Goal: Transaction & Acquisition: Download file/media

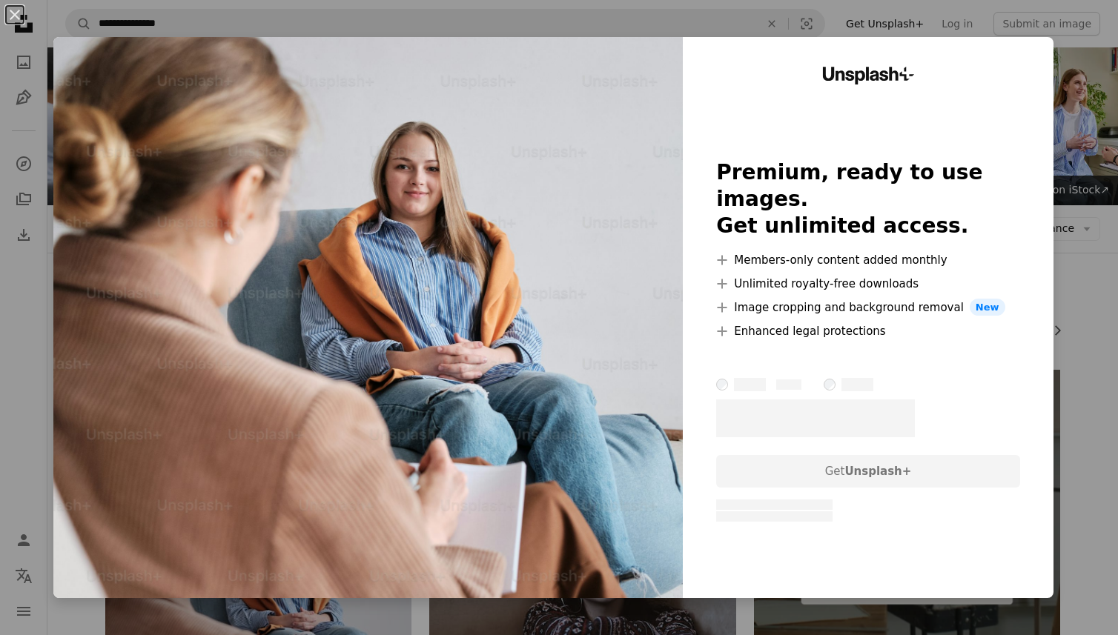
scroll to position [297, 0]
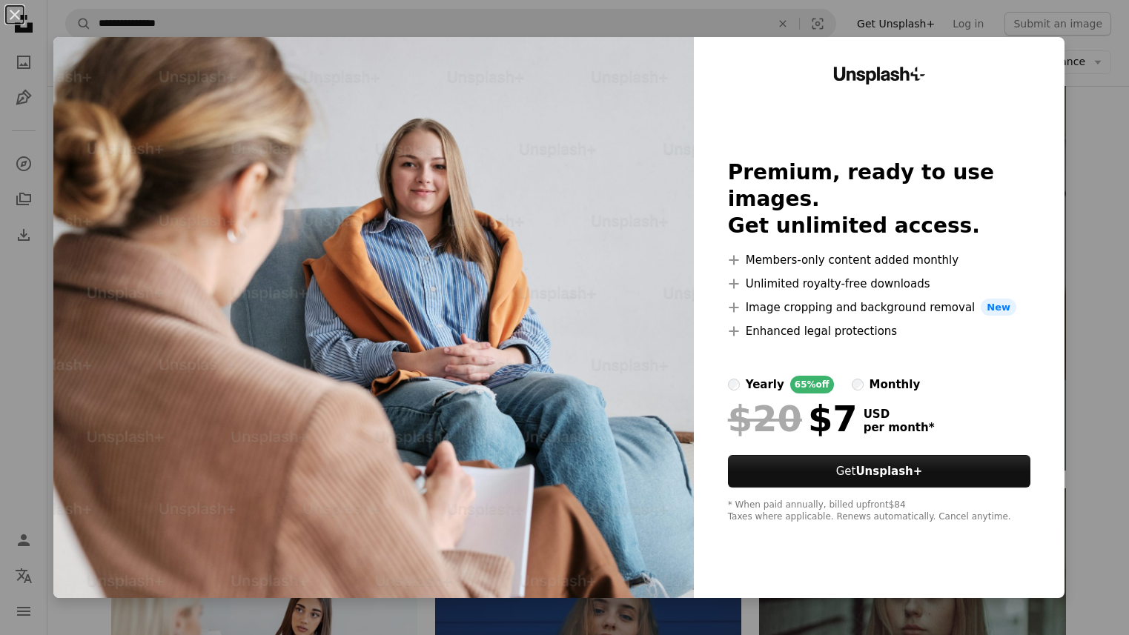
click at [1093, 139] on div "An X shape Unsplash+ Premium, ready to use images. Get unlimited access. A plus…" at bounding box center [564, 317] width 1129 height 635
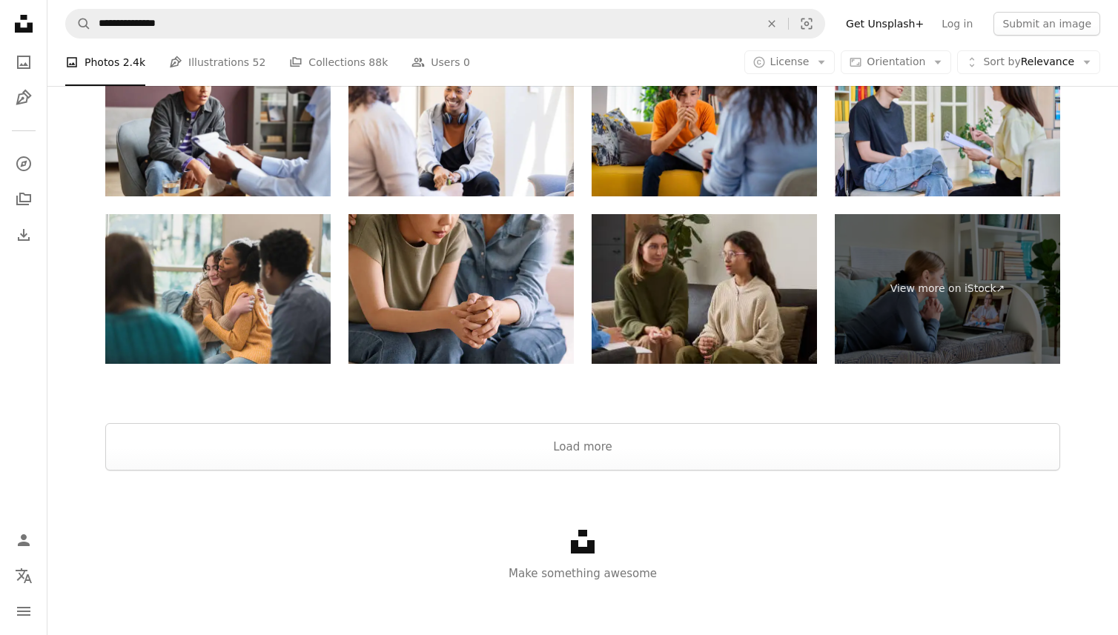
scroll to position [3805, 0]
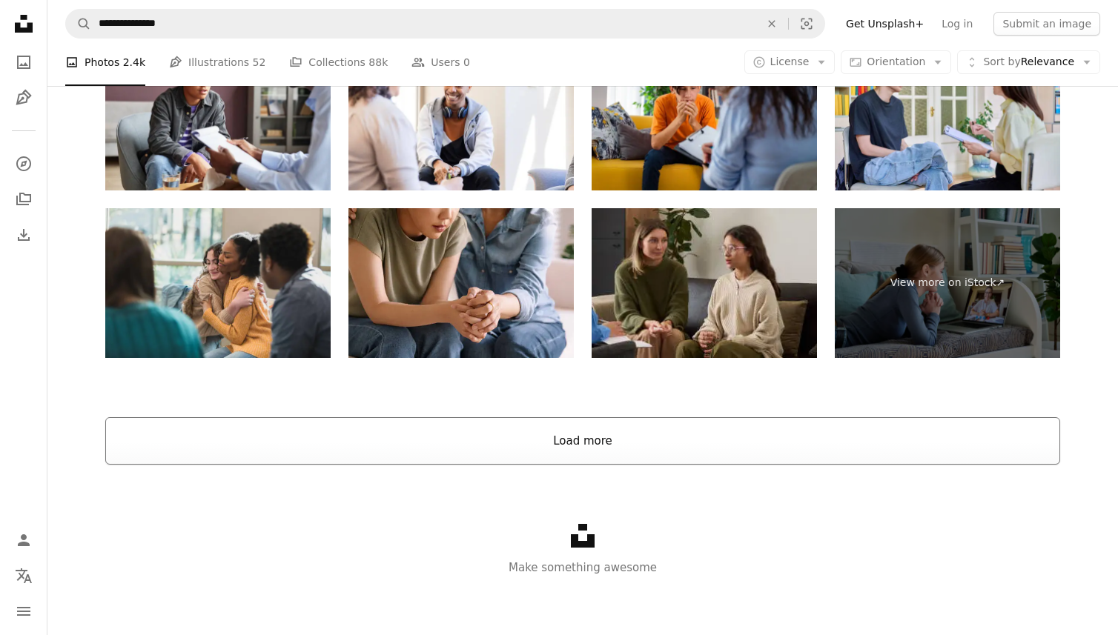
click at [587, 438] on button "Load more" at bounding box center [582, 440] width 955 height 47
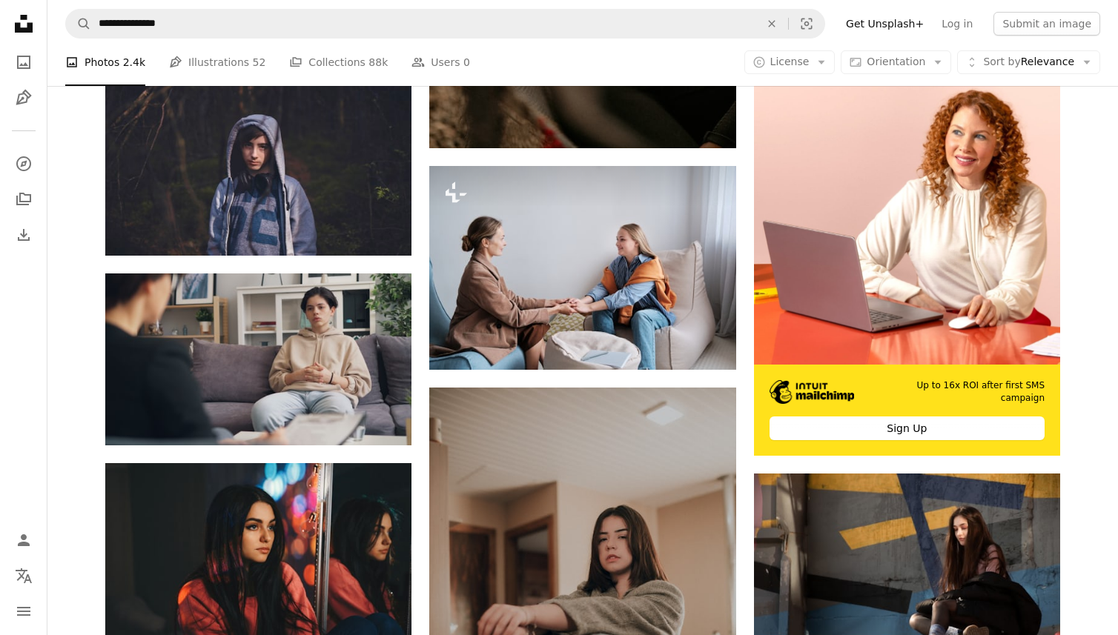
scroll to position [7512, 0]
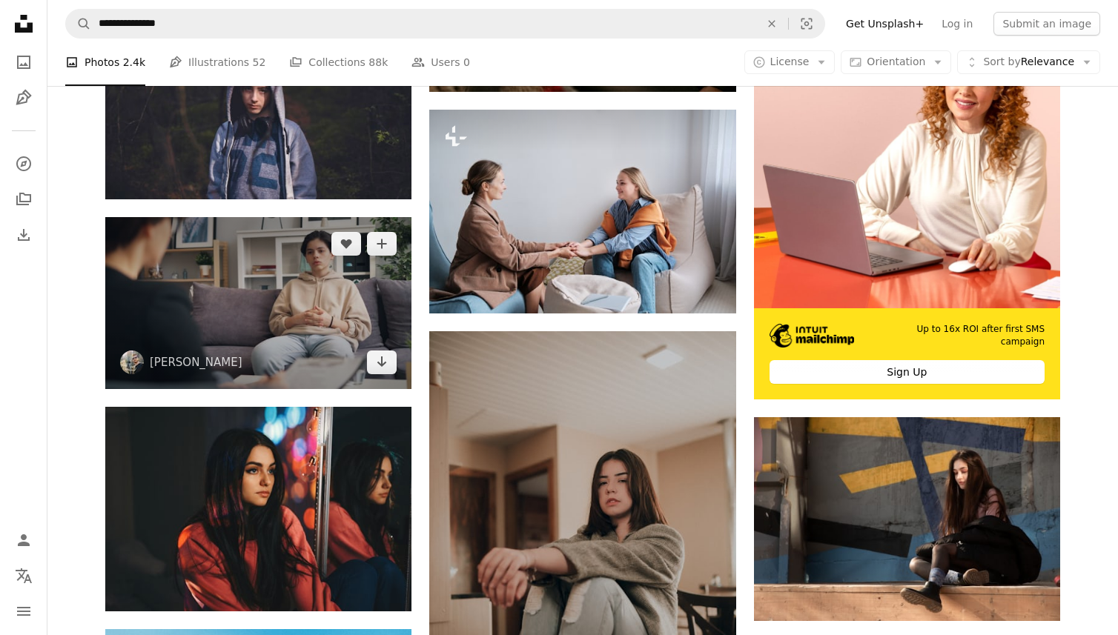
click at [278, 285] on img at bounding box center [258, 303] width 306 height 172
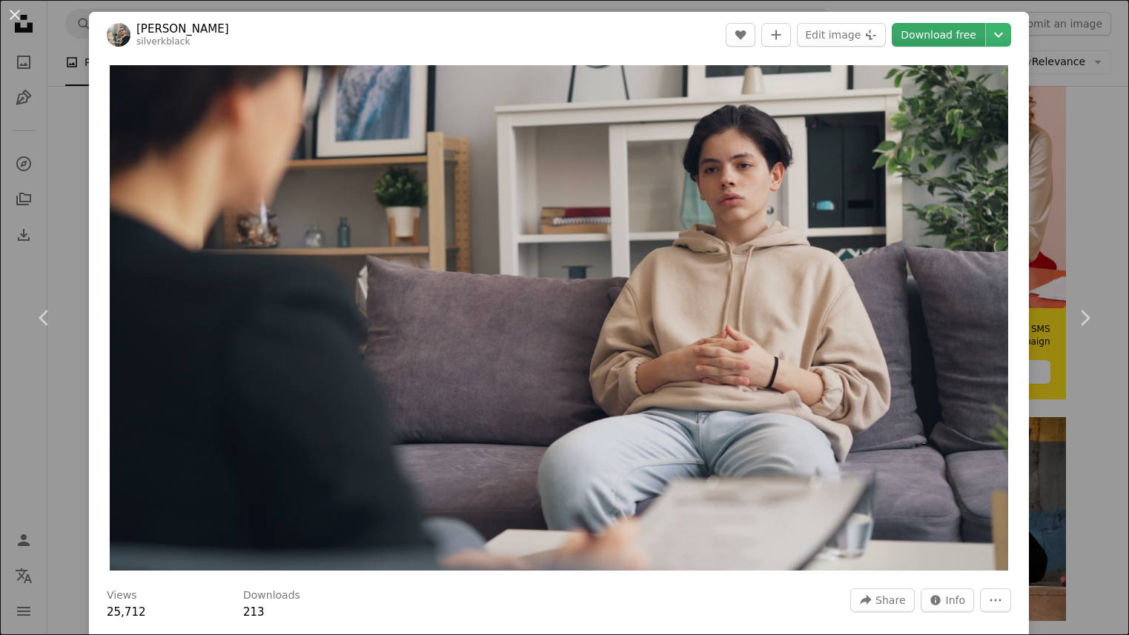
click at [943, 33] on link "Download free" at bounding box center [938, 35] width 93 height 24
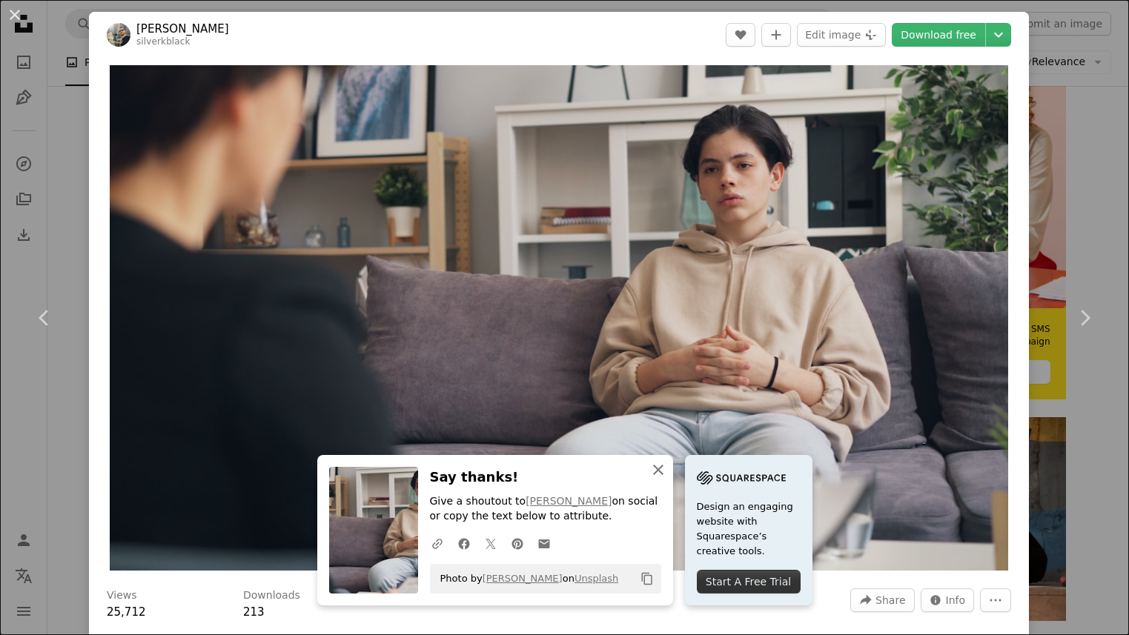
click at [654, 467] on icon "An X shape" at bounding box center [659, 470] width 18 height 18
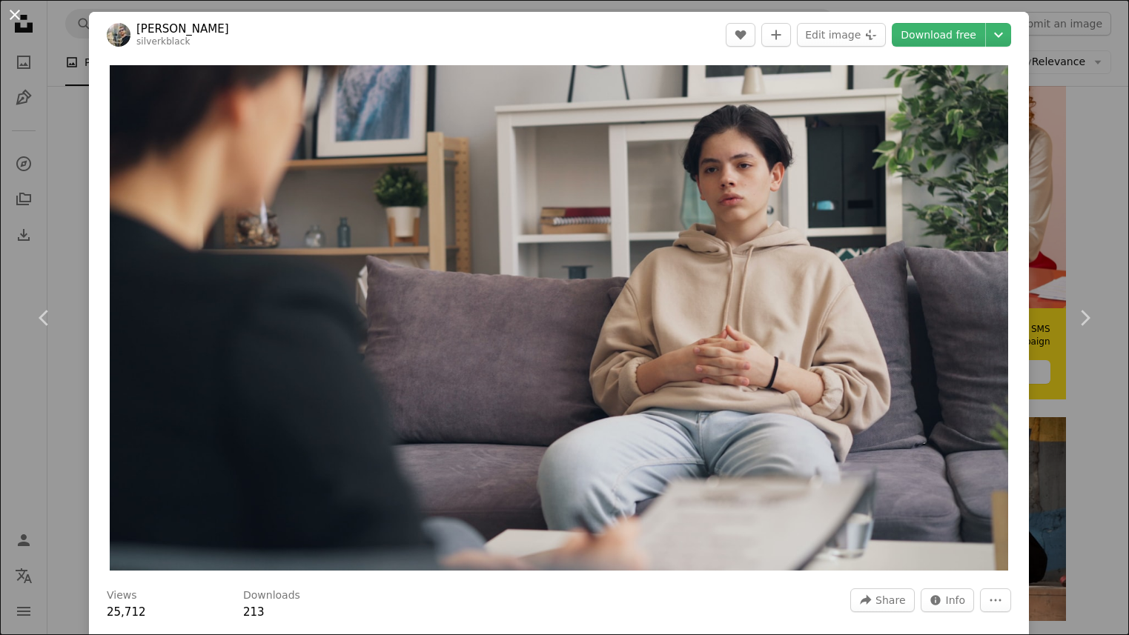
click at [13, 13] on button "An X shape" at bounding box center [15, 15] width 18 height 18
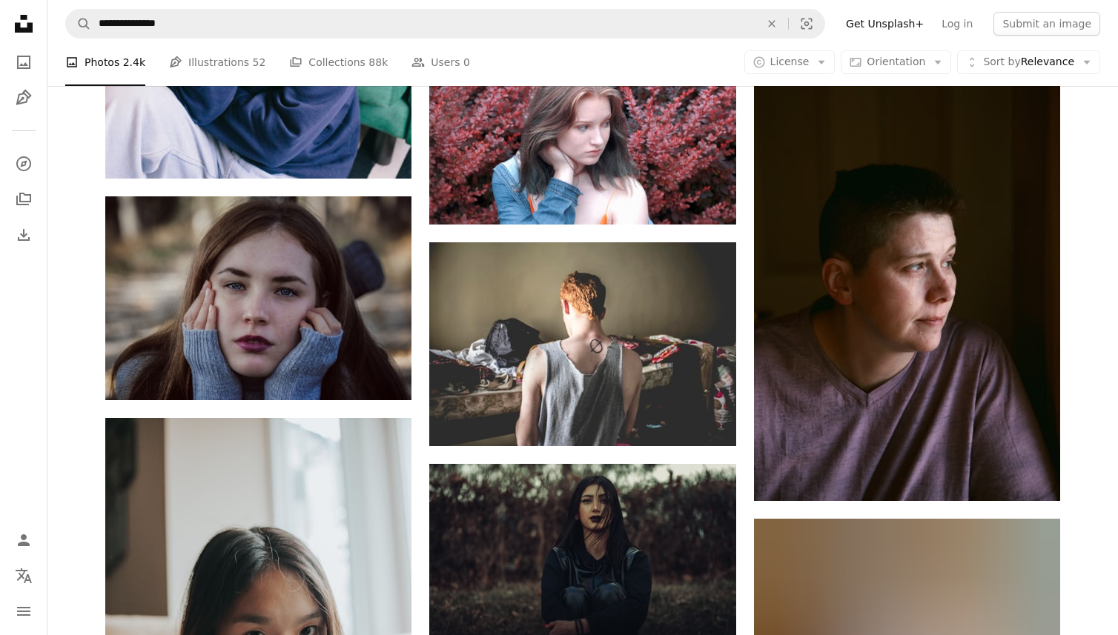
scroll to position [26272, 0]
